Goal: Find specific page/section: Find specific page/section

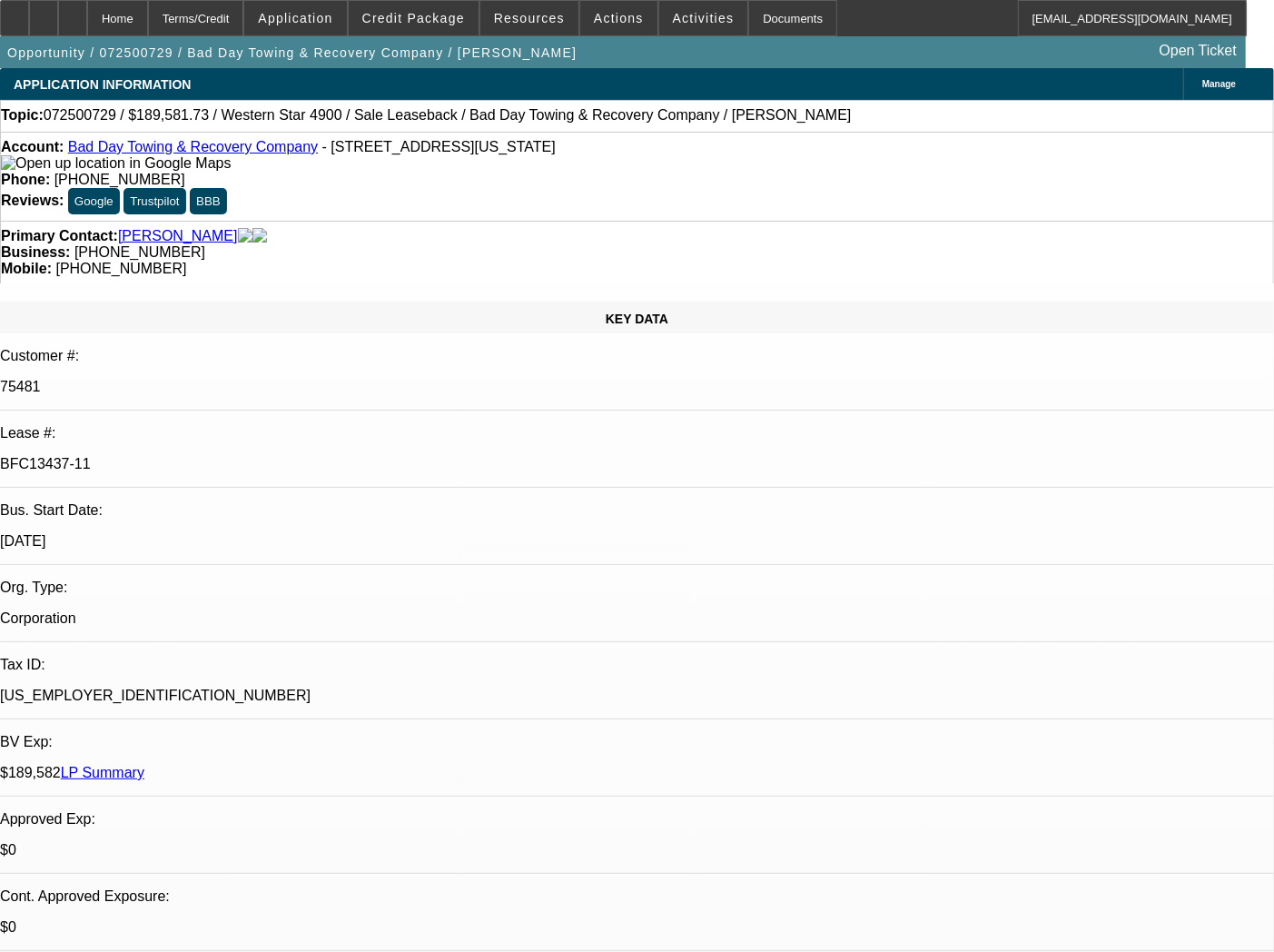
select select "0"
select select "2"
select select "0"
select select "1"
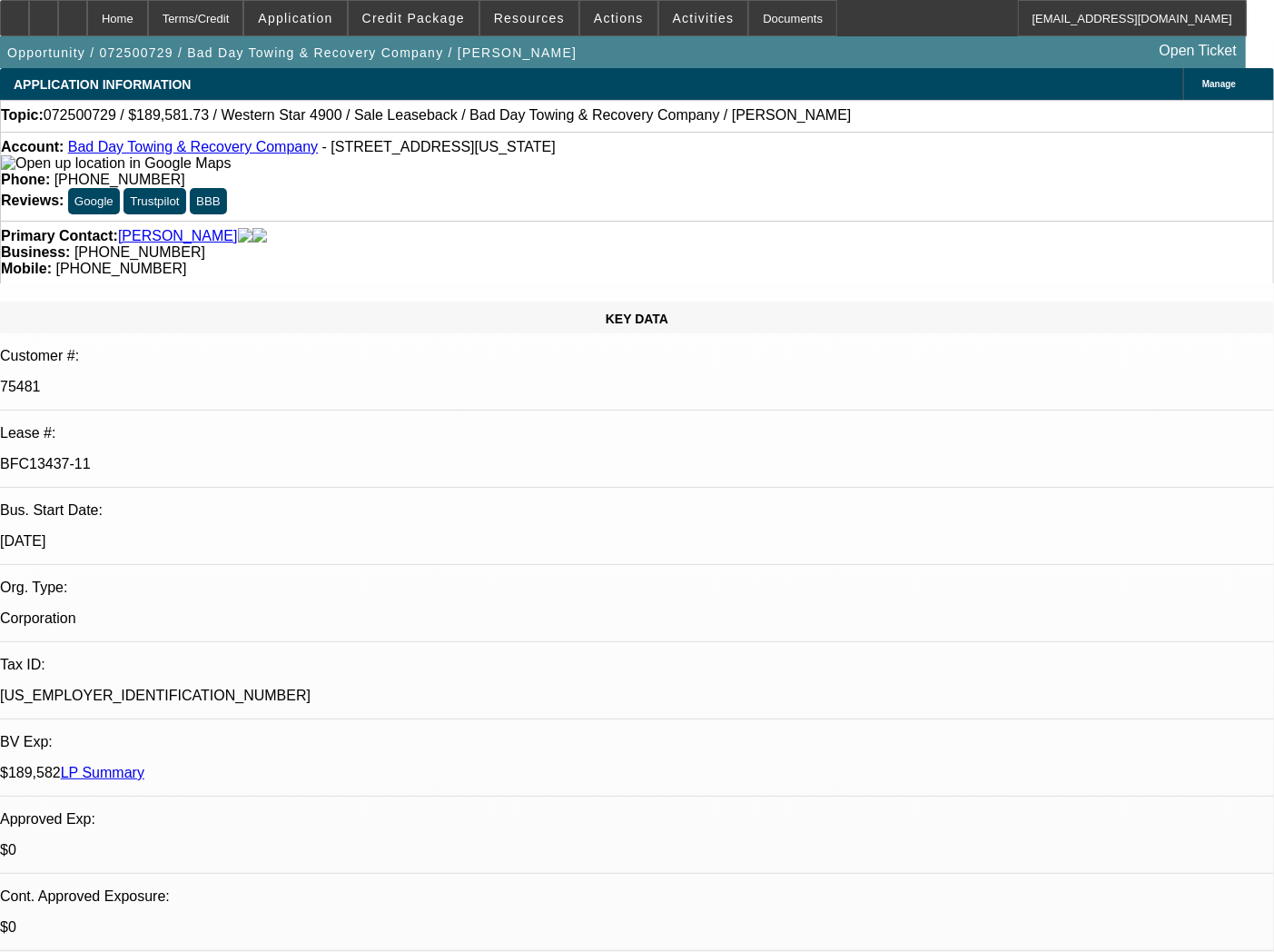
select select "0"
select select "2"
select select "0"
select select "6"
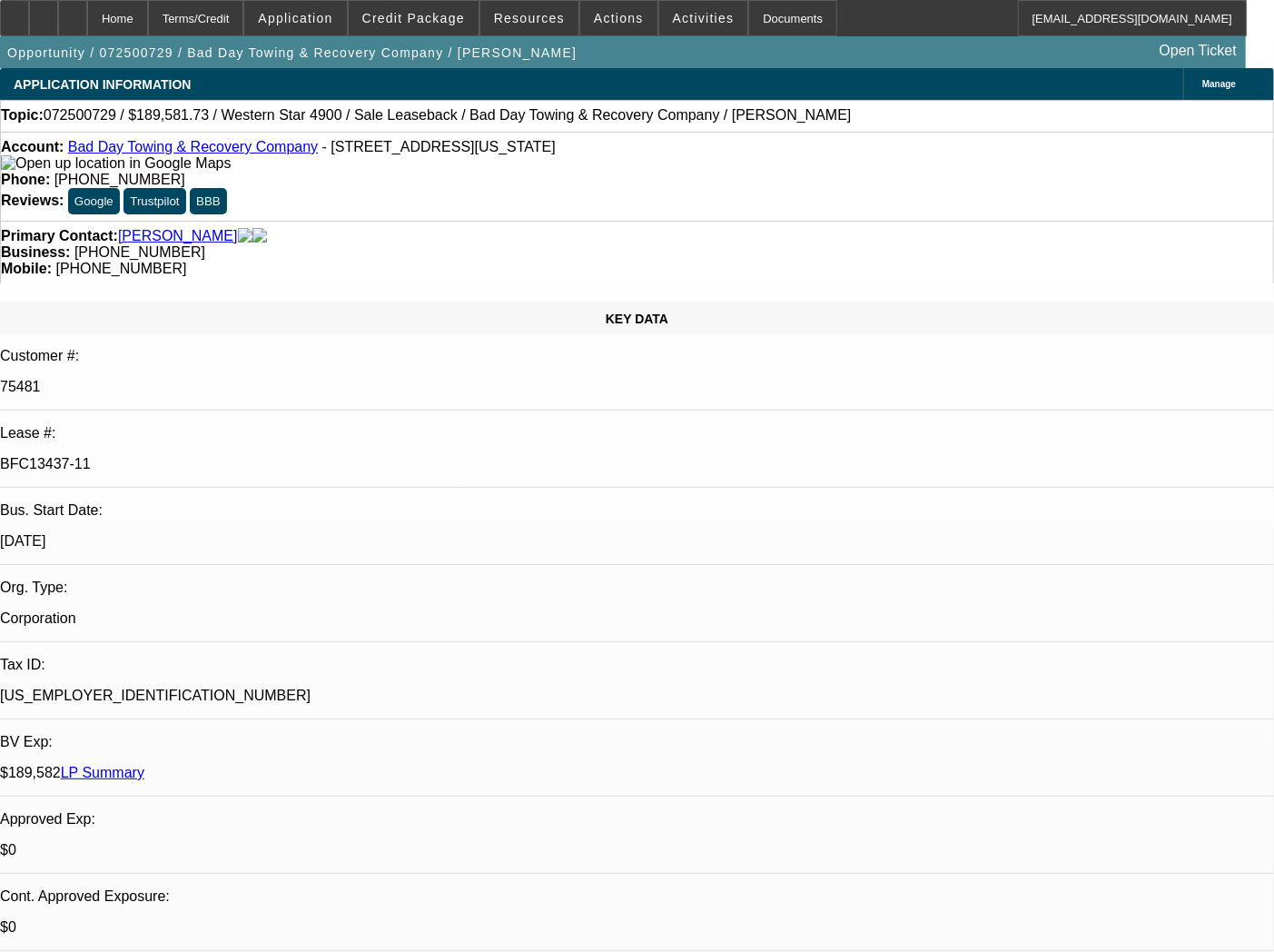
select select "0"
select select "2"
select select "0"
select select "6"
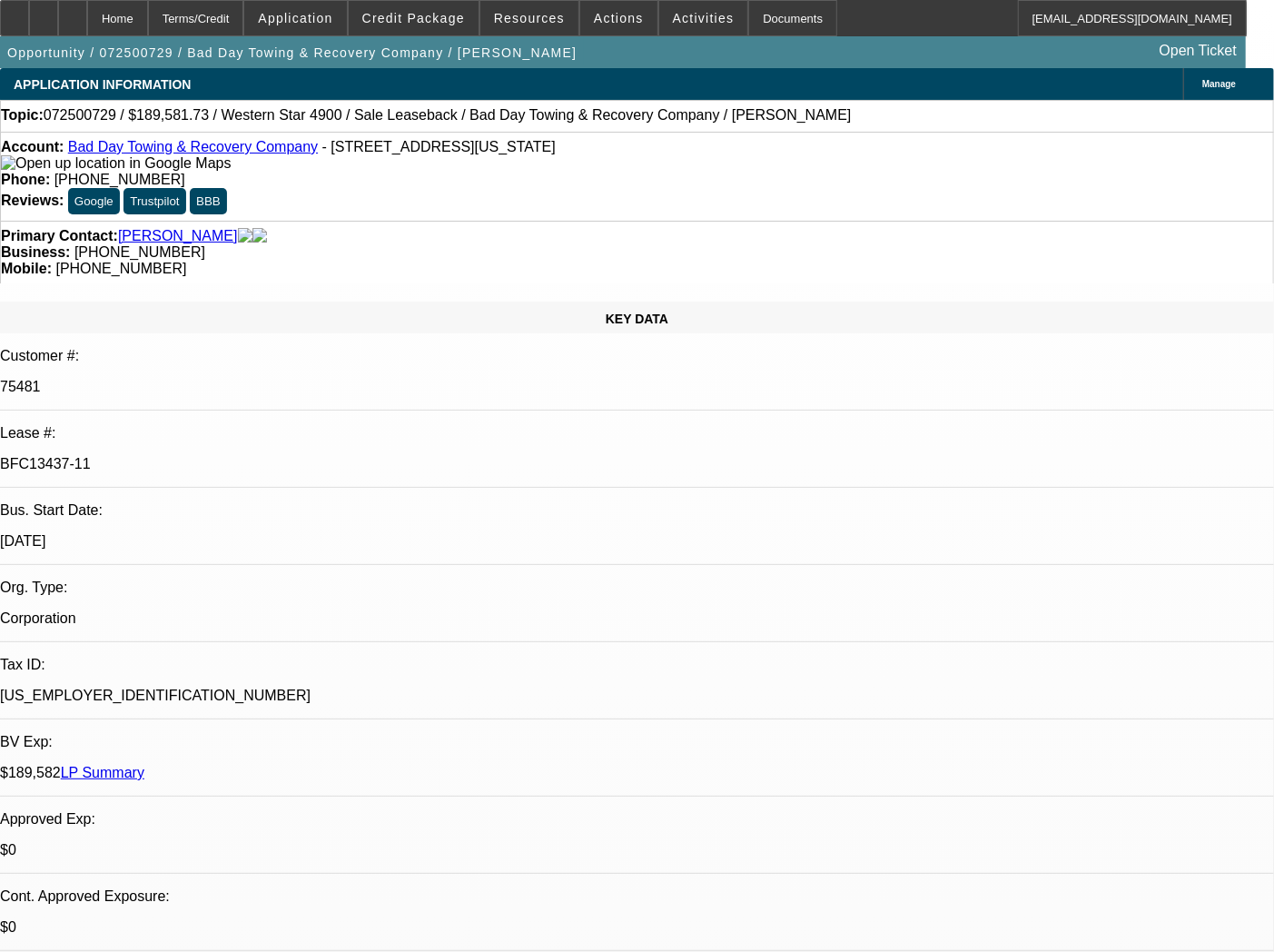
select select "0"
select select "2"
select select "0"
select select "6"
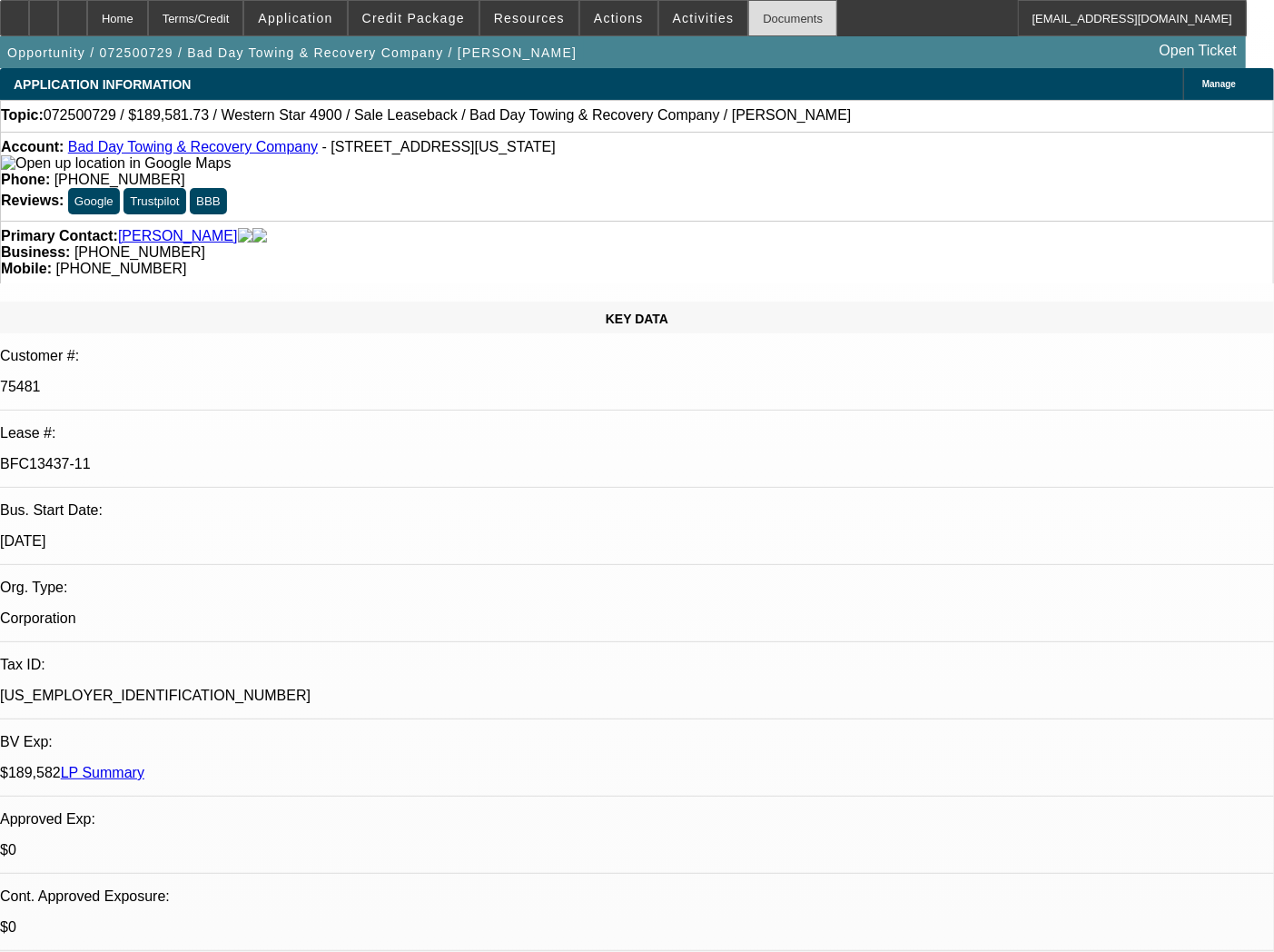
click at [749, 5] on div "Documents" at bounding box center [792, 18] width 89 height 36
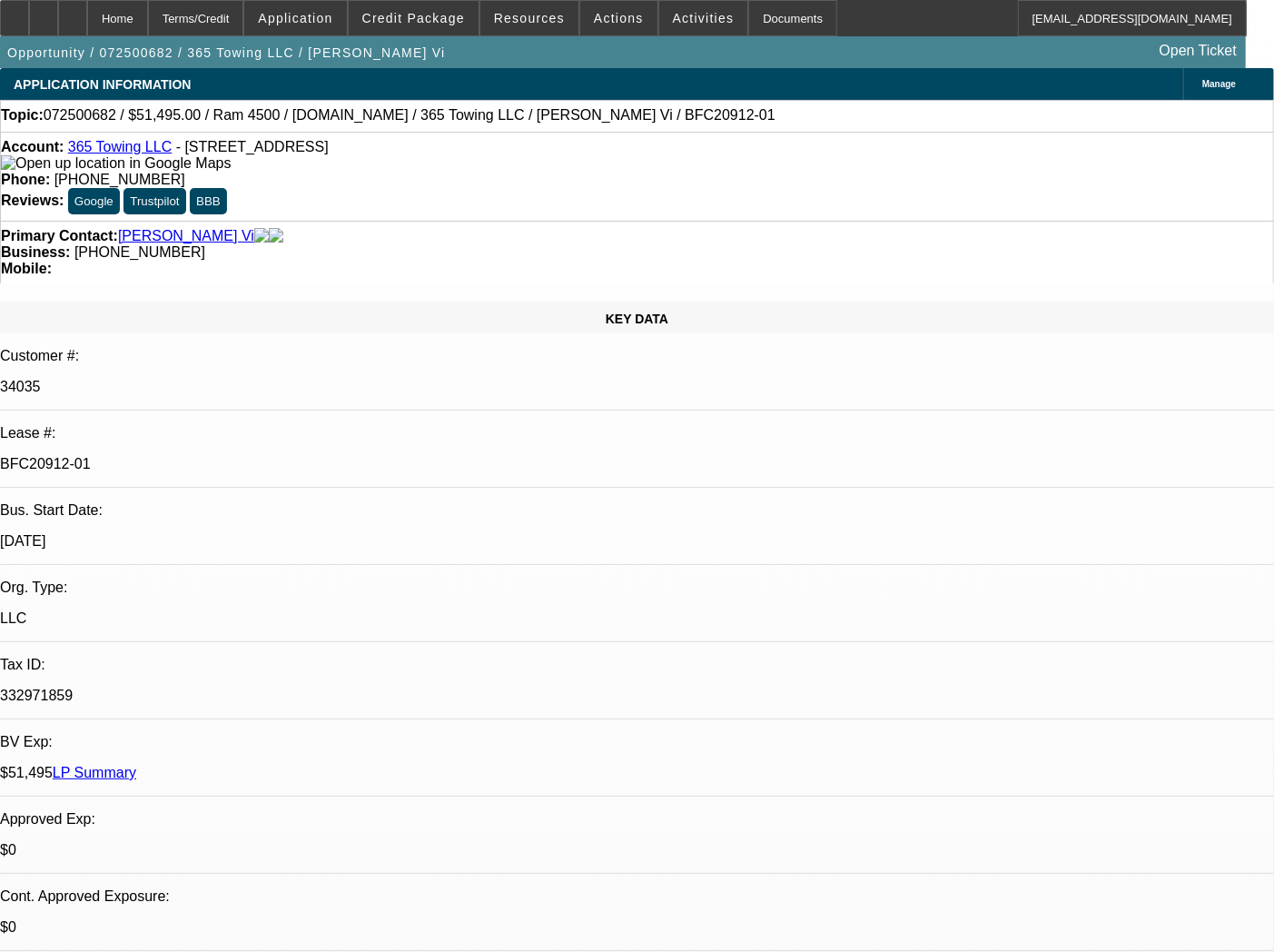
select select "0"
select select "2"
select select "0"
select select "6"
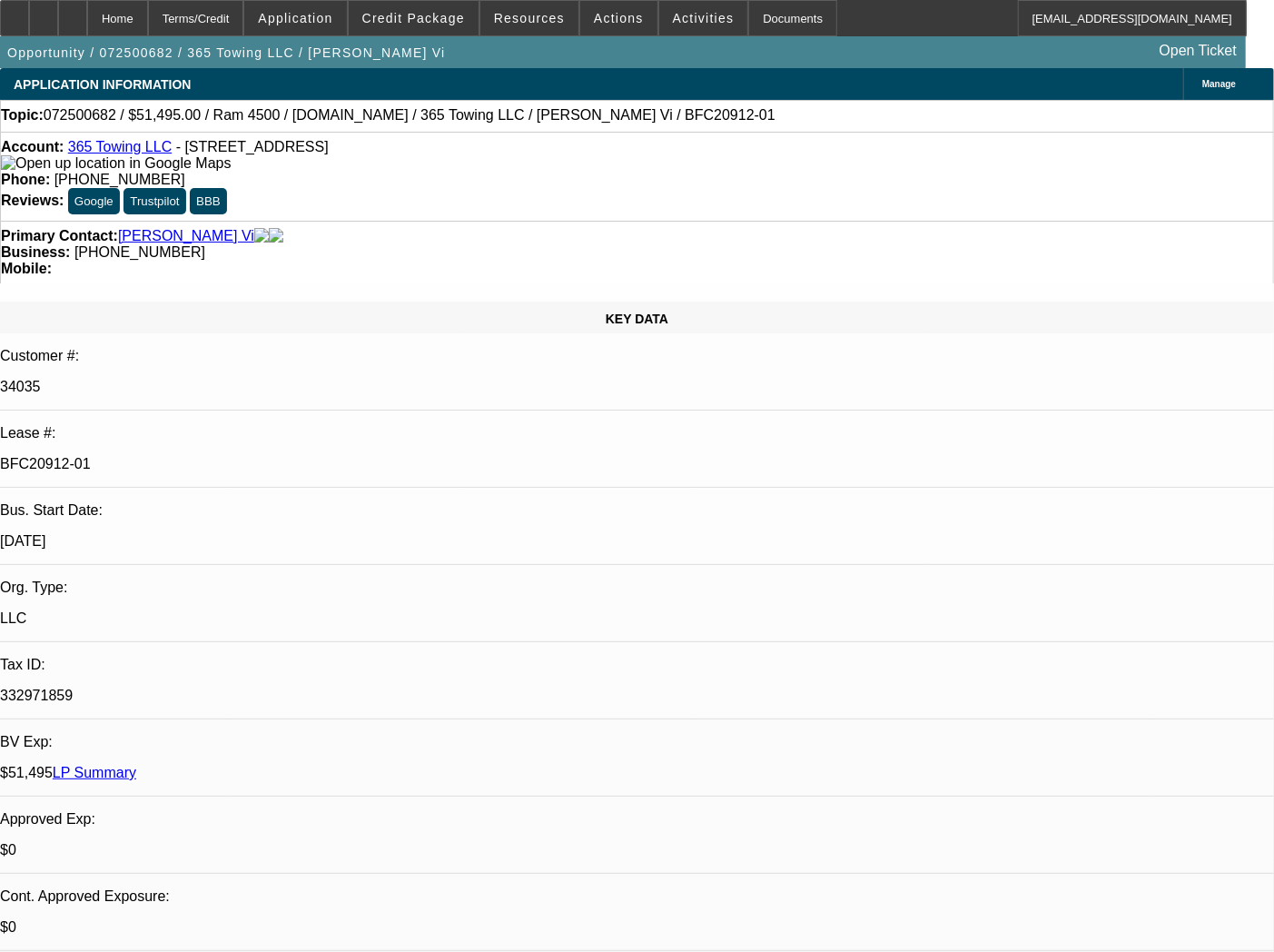
select select "0"
select select "2"
select select "0"
select select "6"
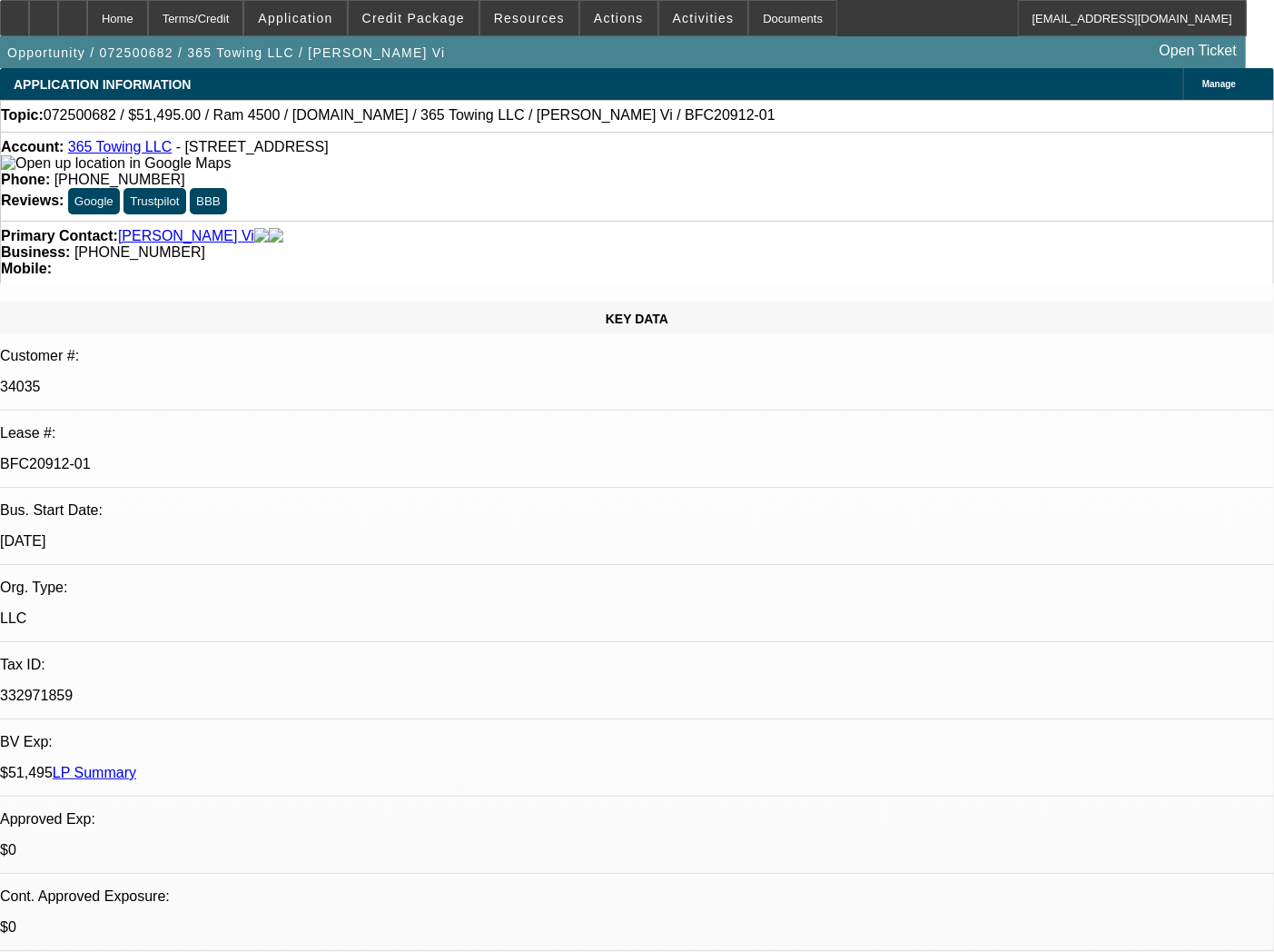
select select "0"
select select "2"
select select "0"
select select "6"
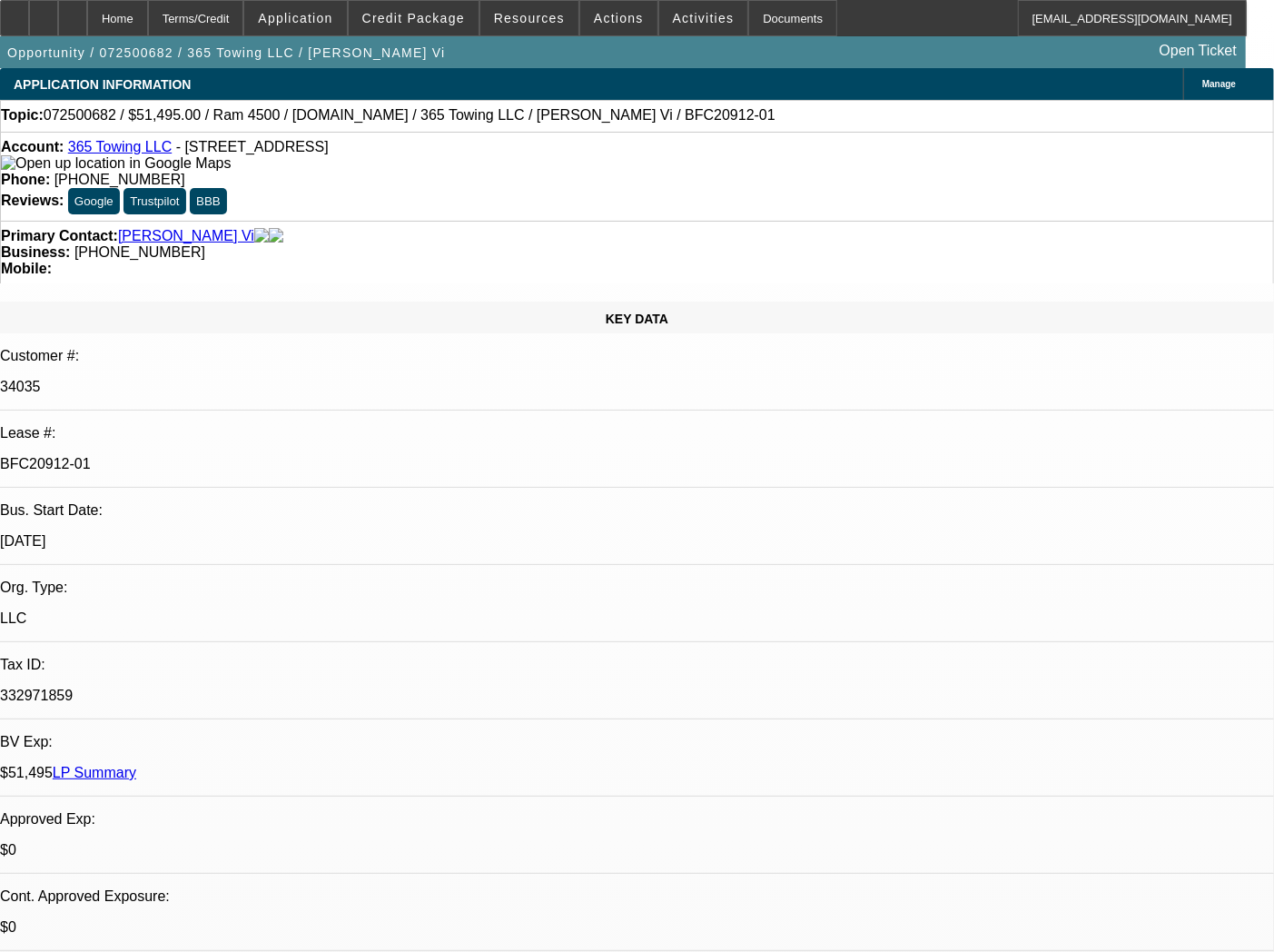
select select "0"
select select "2"
select select "0"
select select "6"
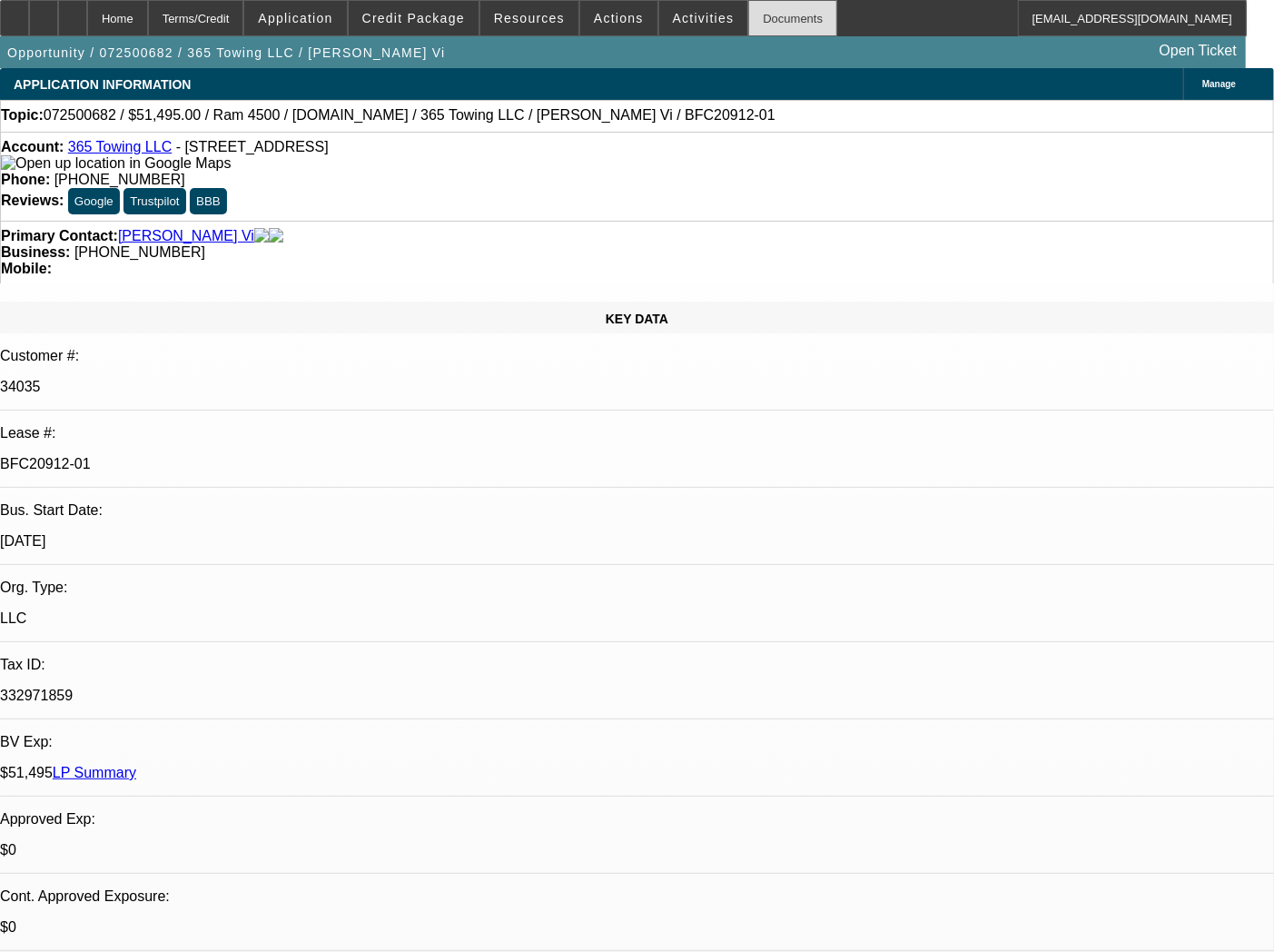
click at [752, 23] on div "Documents" at bounding box center [792, 18] width 89 height 36
